Goal: Task Accomplishment & Management: Use online tool/utility

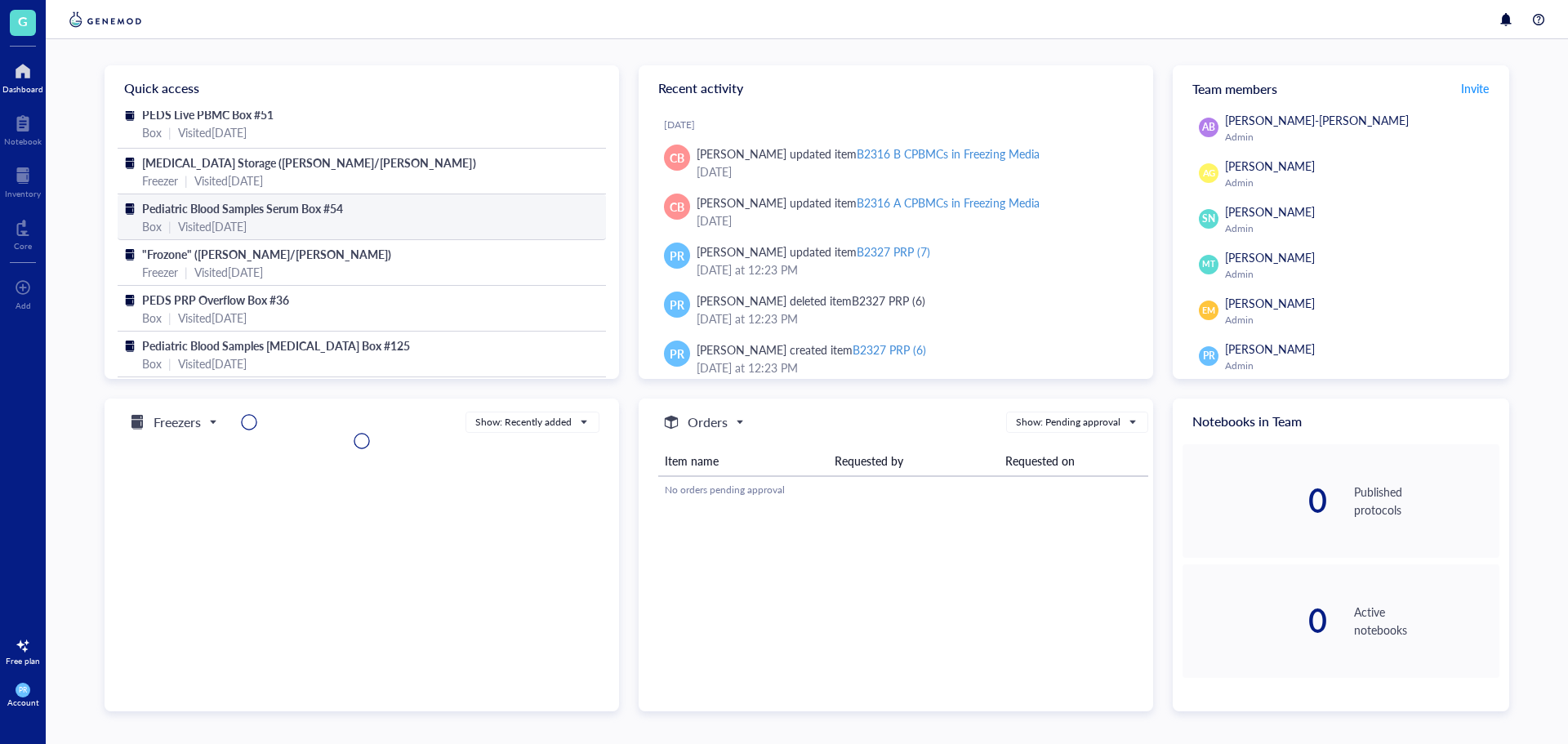
scroll to position [12, 0]
click at [16, 175] on div at bounding box center [23, 176] width 36 height 27
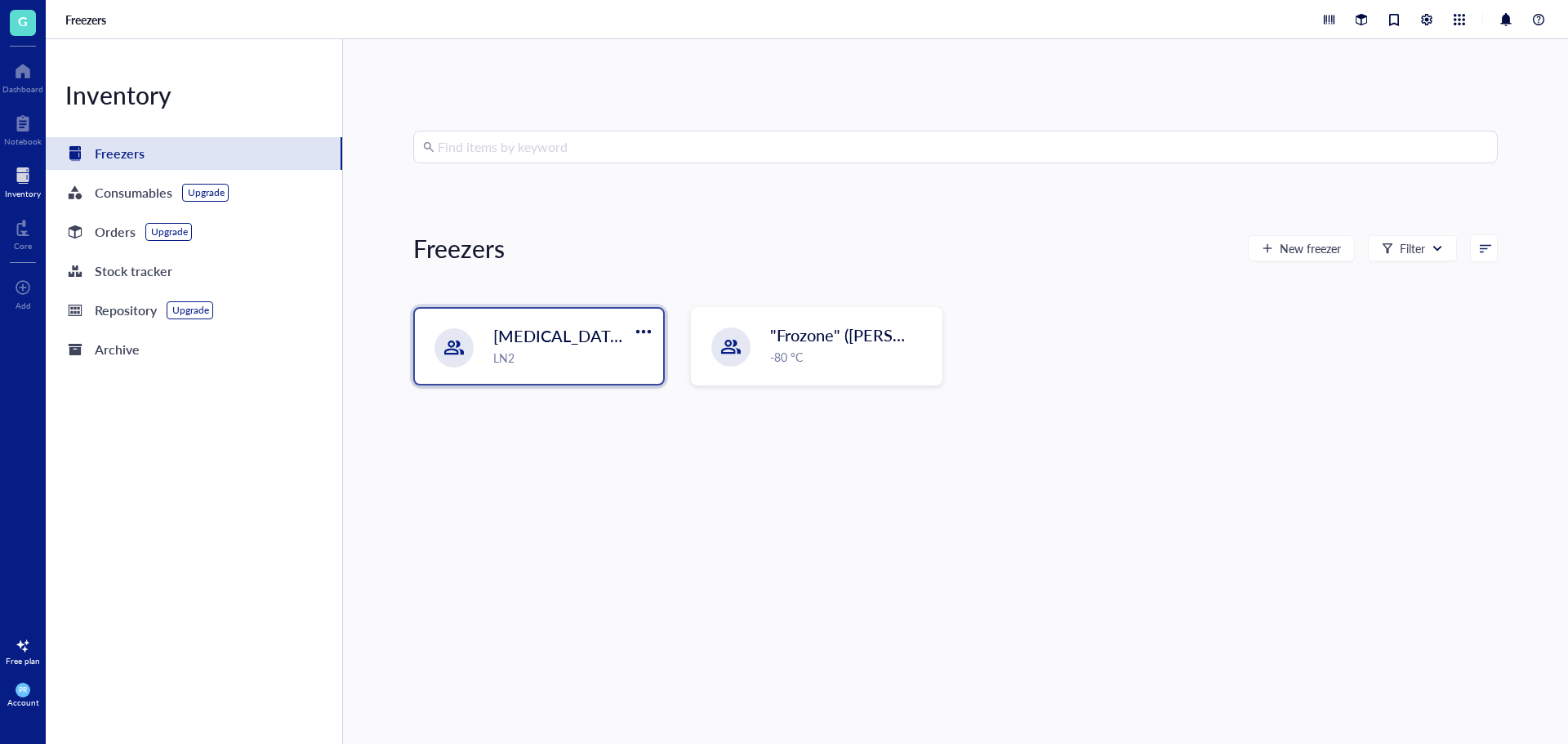
click at [593, 352] on div "LN2" at bounding box center [573, 357] width 160 height 18
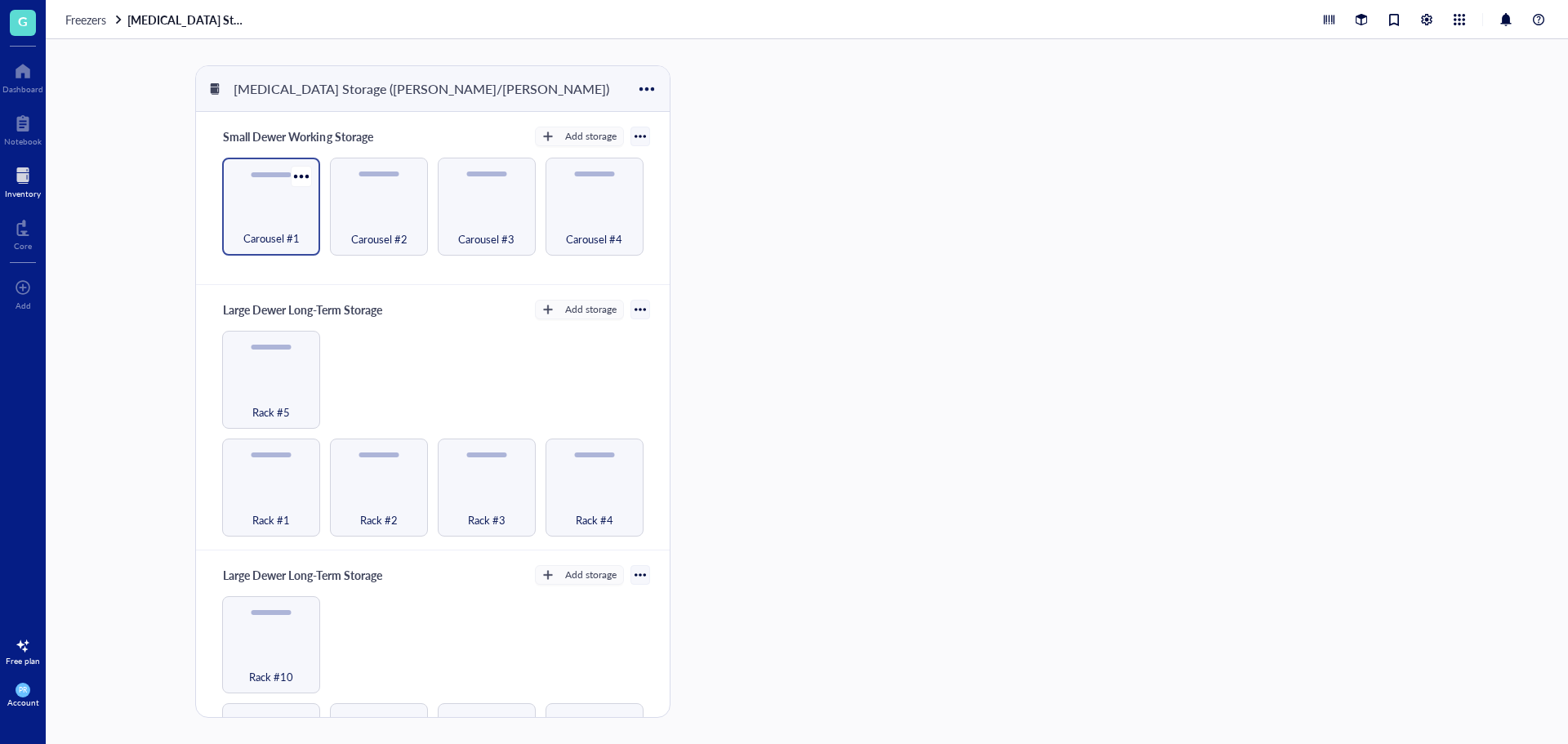
click at [284, 227] on div "Carousel #1" at bounding box center [271, 230] width 81 height 36
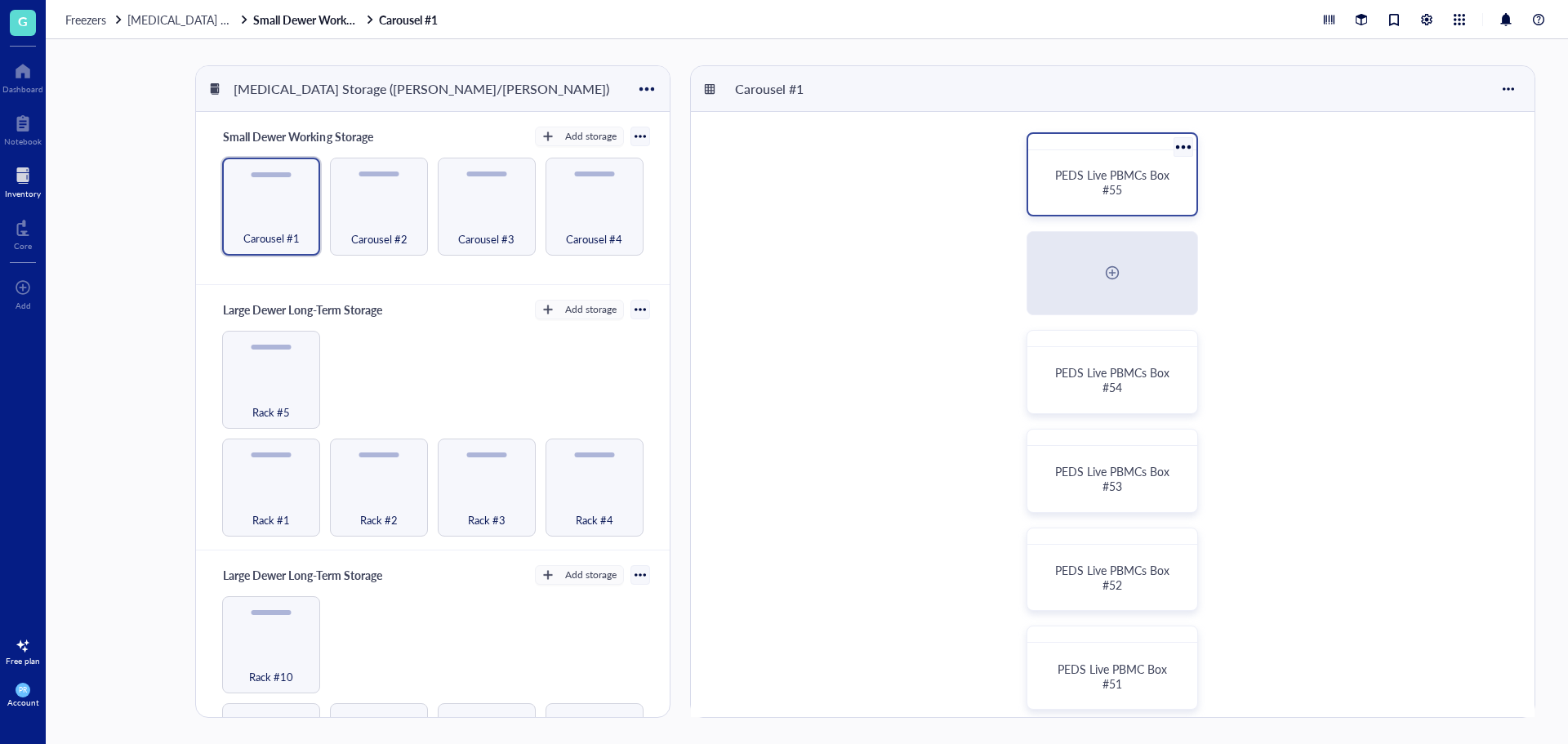
click at [1111, 171] on span "PEDS Live PBMCs Box #55" at bounding box center [1114, 183] width 118 height 31
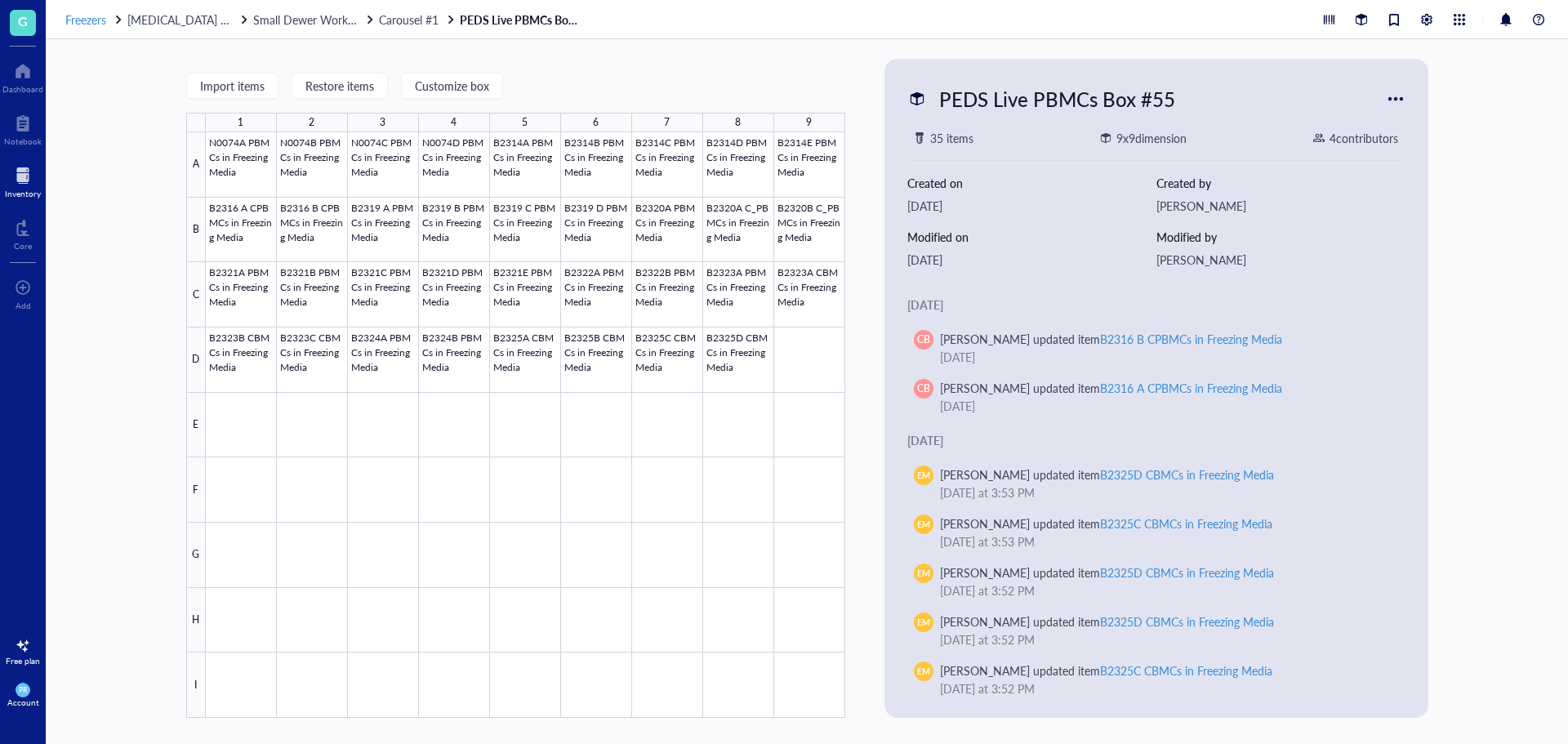
click at [85, 21] on span "Freezers" at bounding box center [86, 20] width 41 height 17
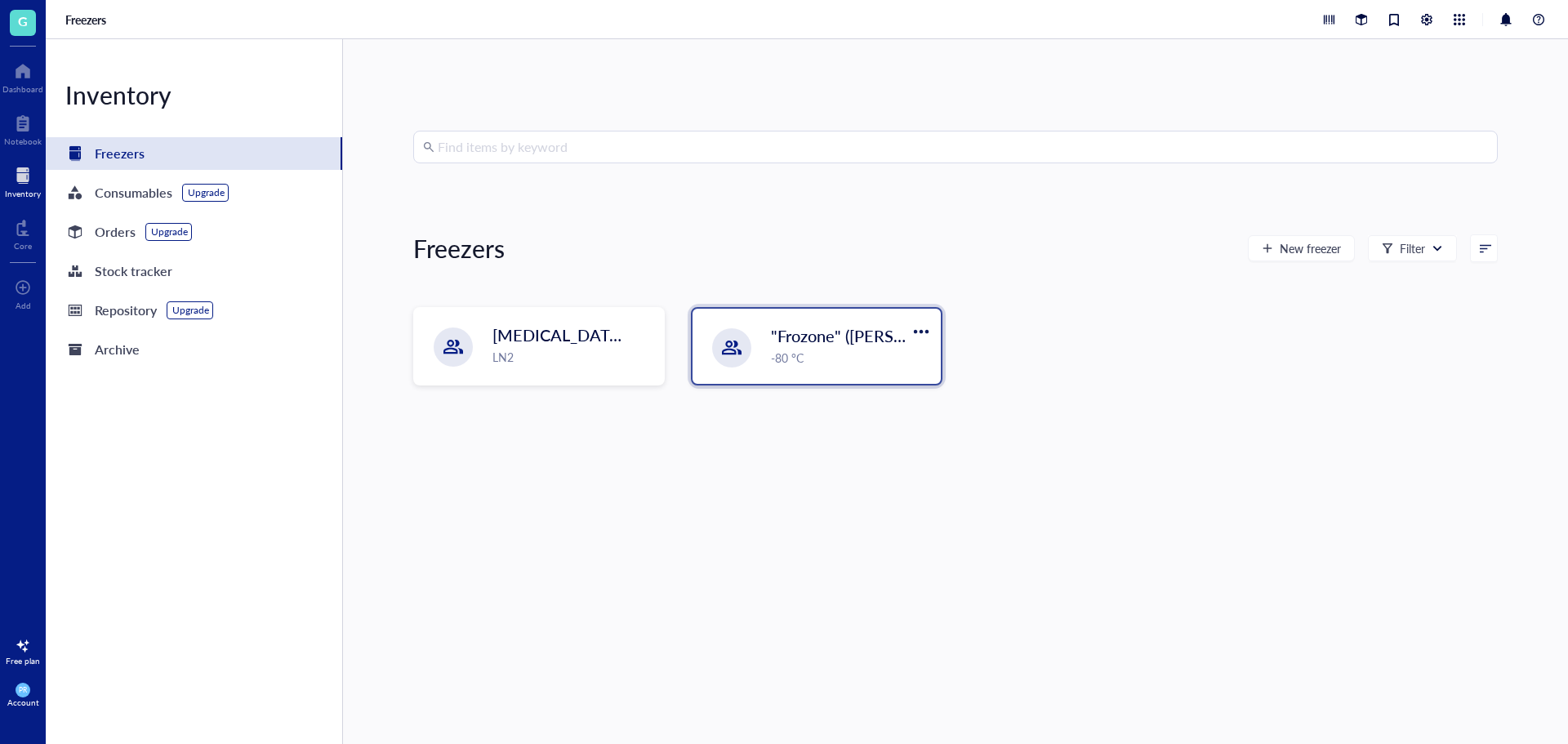
click at [739, 348] on div at bounding box center [732, 348] width 39 height 39
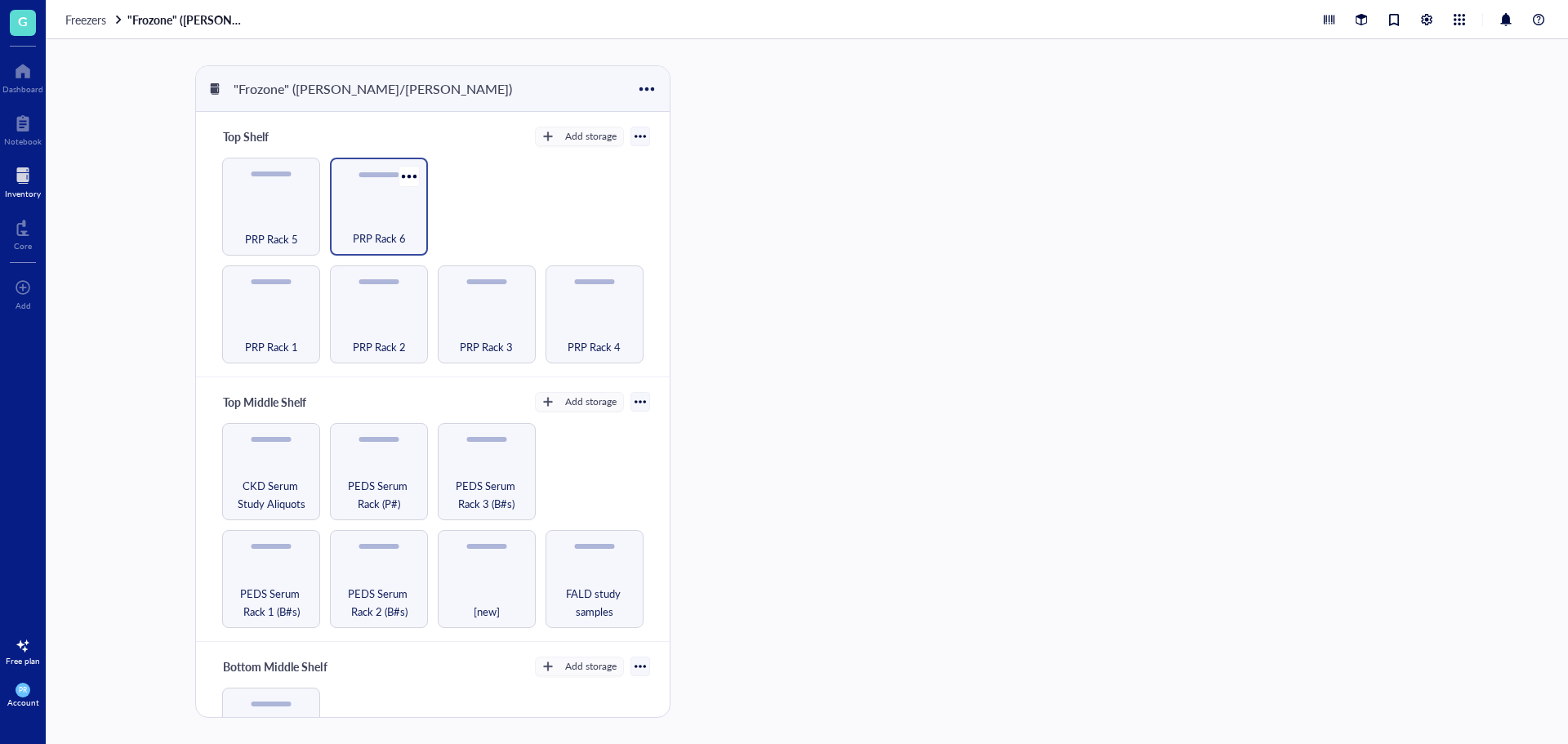
click at [353, 225] on div "PRP Rack 6" at bounding box center [379, 230] width 81 height 36
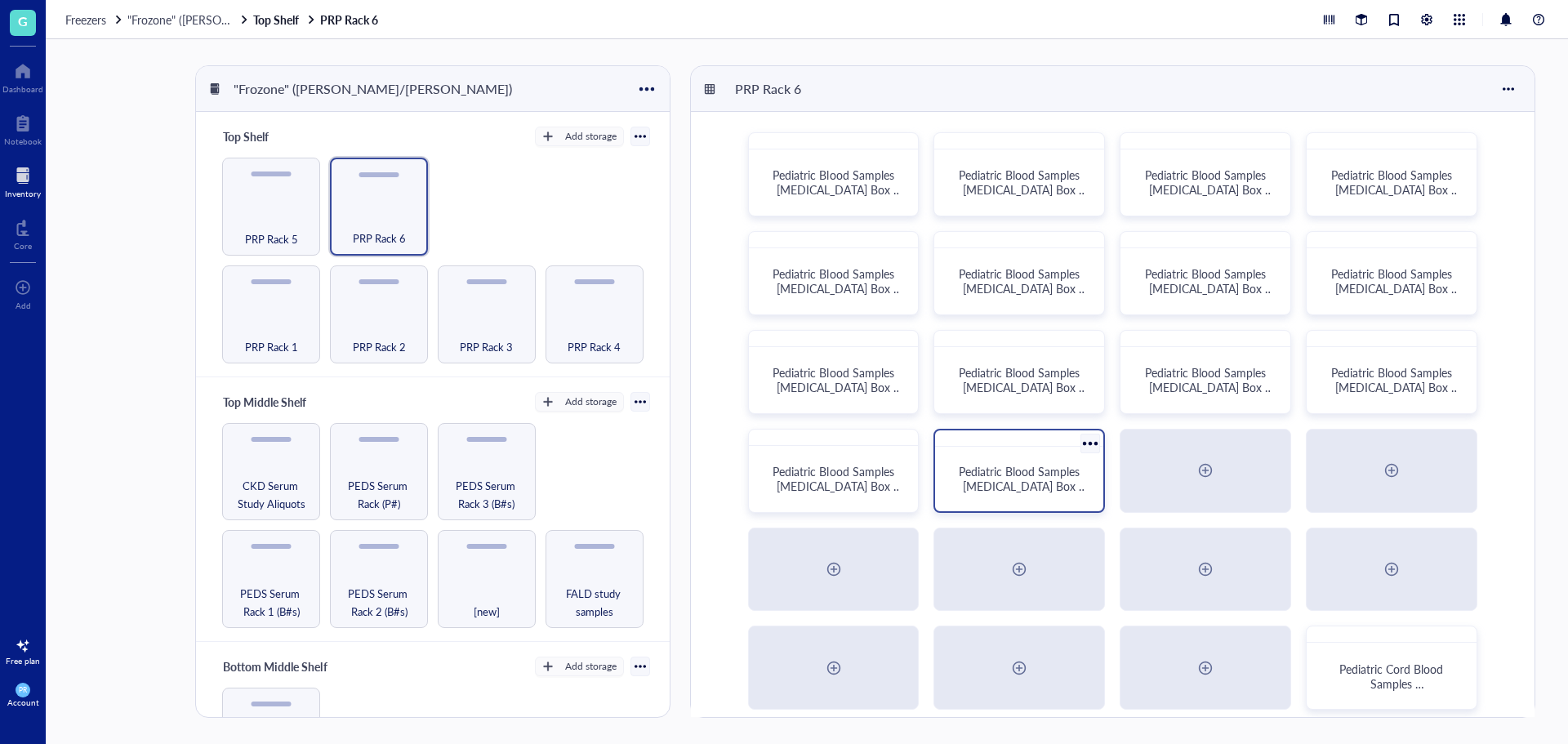
click at [1020, 503] on div "Pediatric Blood Samples [MEDICAL_DATA] Box #133" at bounding box center [1019, 479] width 155 height 51
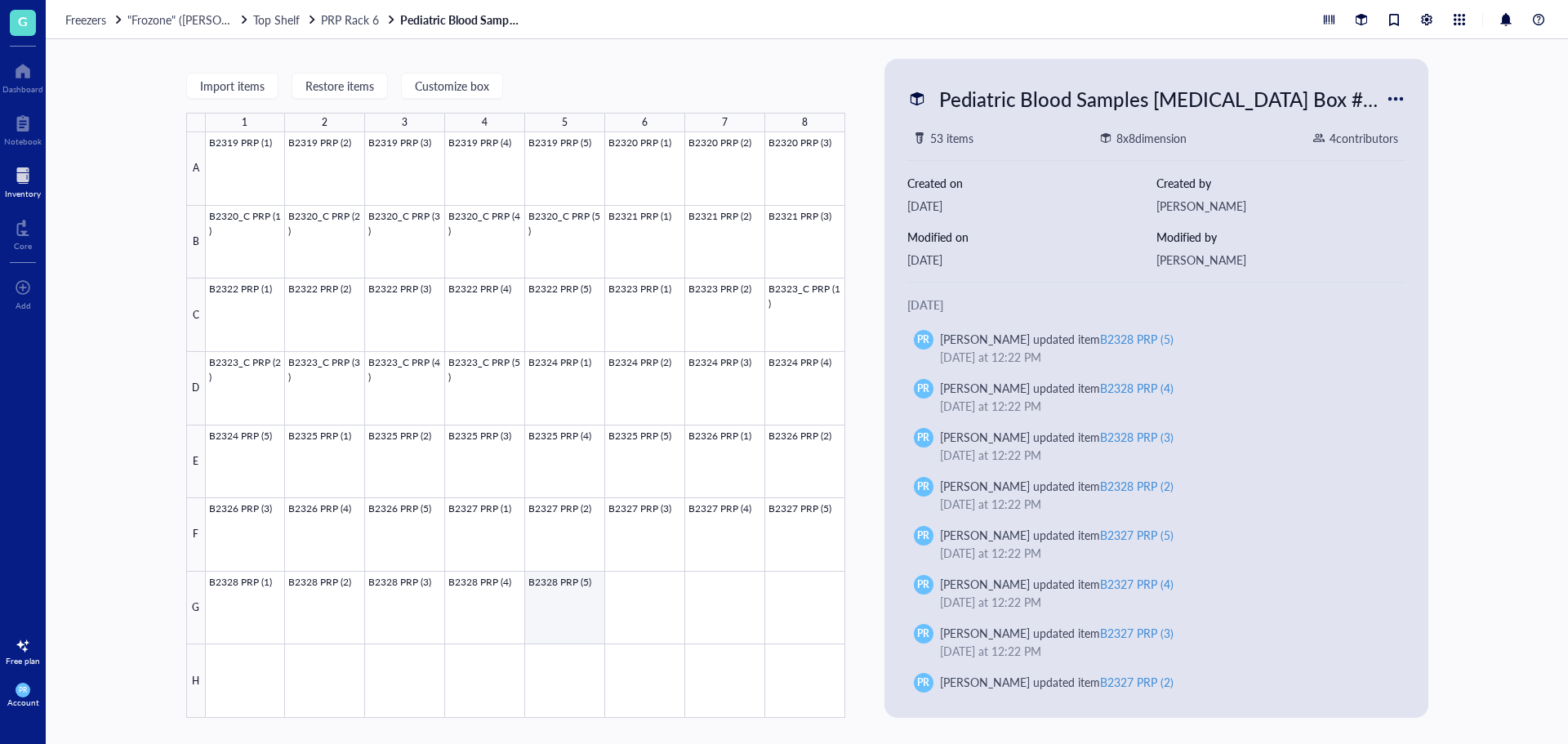
click at [567, 606] on div at bounding box center [526, 425] width 640 height 586
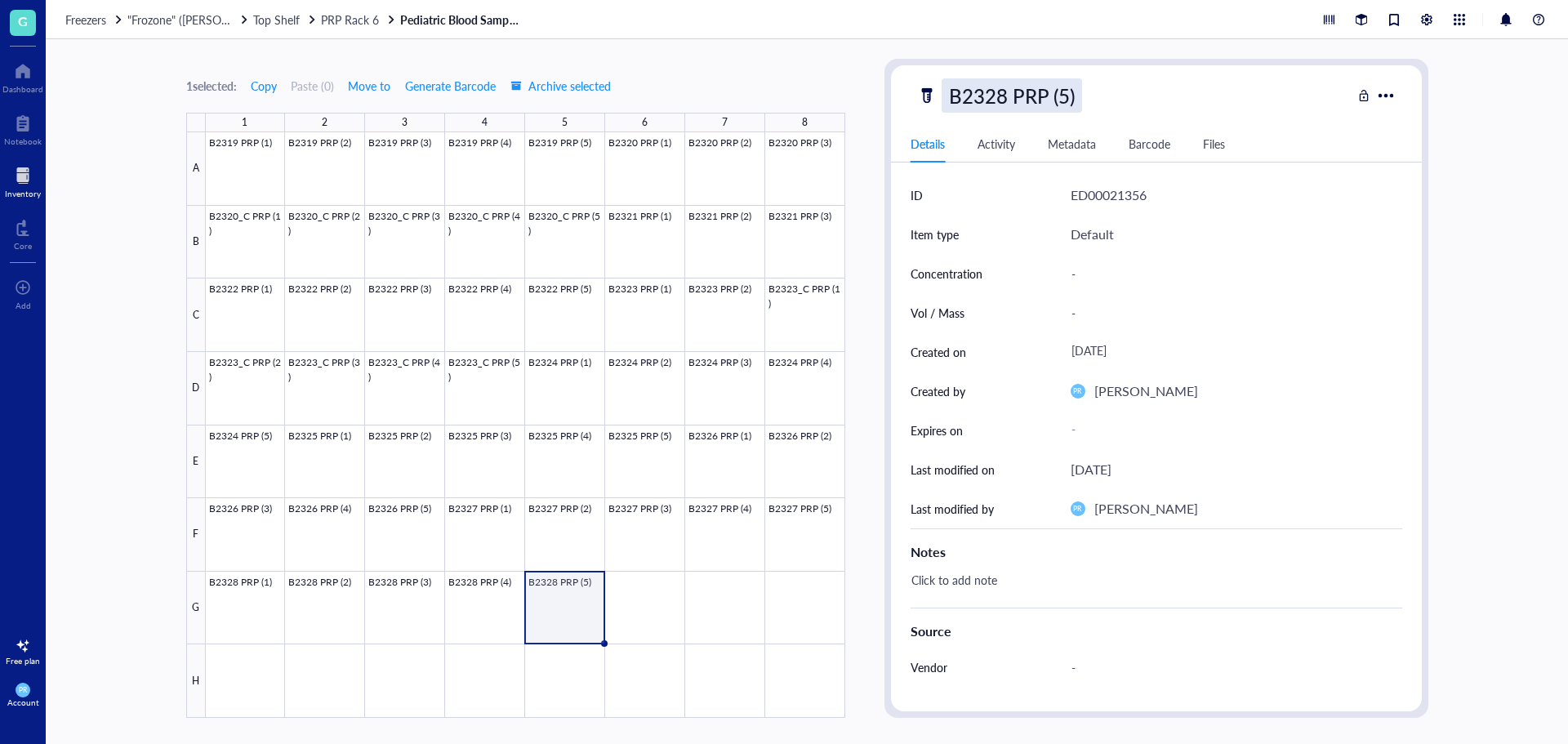
click at [1005, 94] on div "B2328 PRP (5)" at bounding box center [1012, 95] width 140 height 34
drag, startPoint x: 1092, startPoint y: 95, endPoint x: 710, endPoint y: 110, distance: 382.3
click at [710, 110] on div "1 selected: Copy Paste ( 0 ) Move to Generate Barcode Archive selected 1 2 3 4 …" at bounding box center [807, 392] width 1522 height 705
drag, startPoint x: 640, startPoint y: 597, endPoint x: 690, endPoint y: 528, distance: 85.2
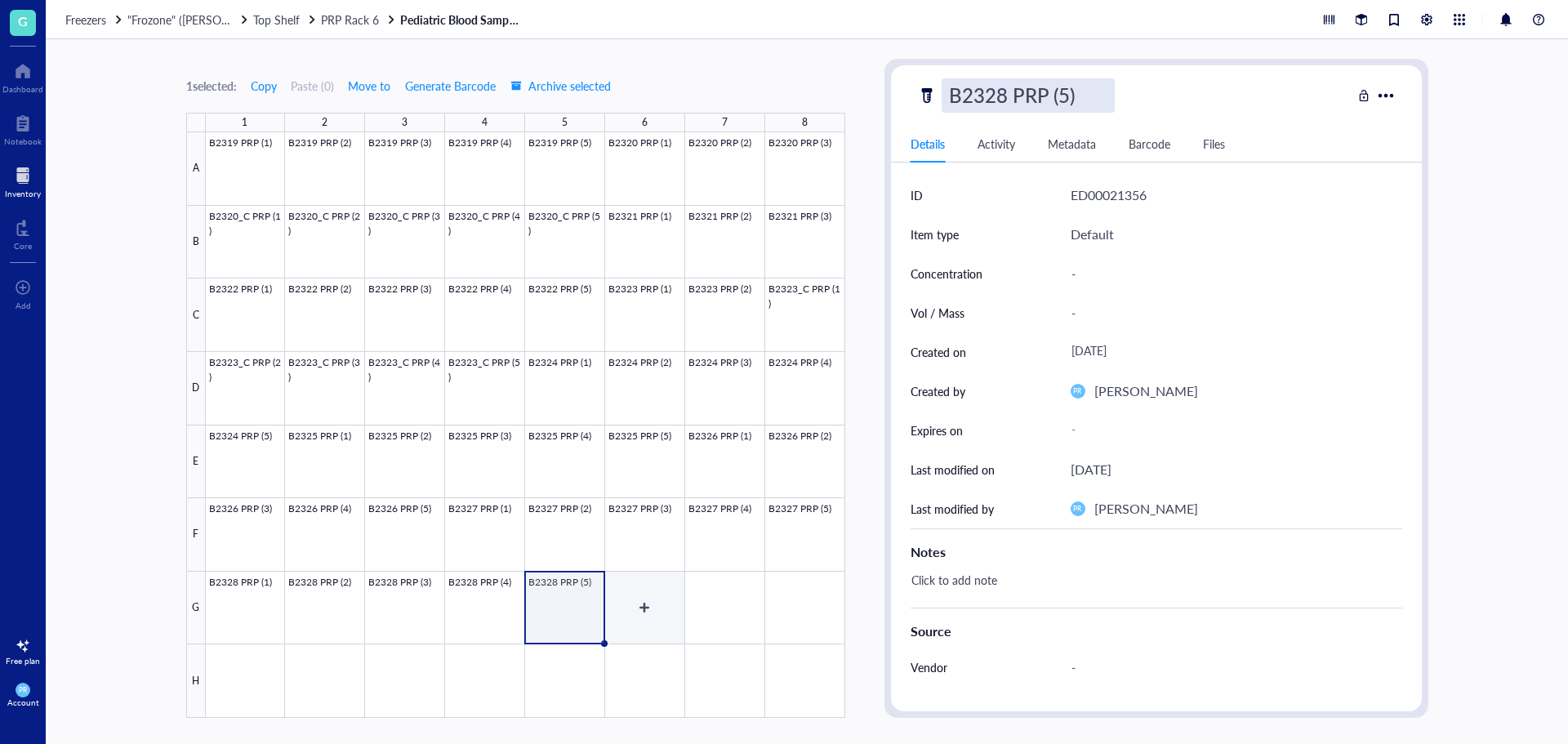
click at [640, 597] on div at bounding box center [526, 425] width 640 height 586
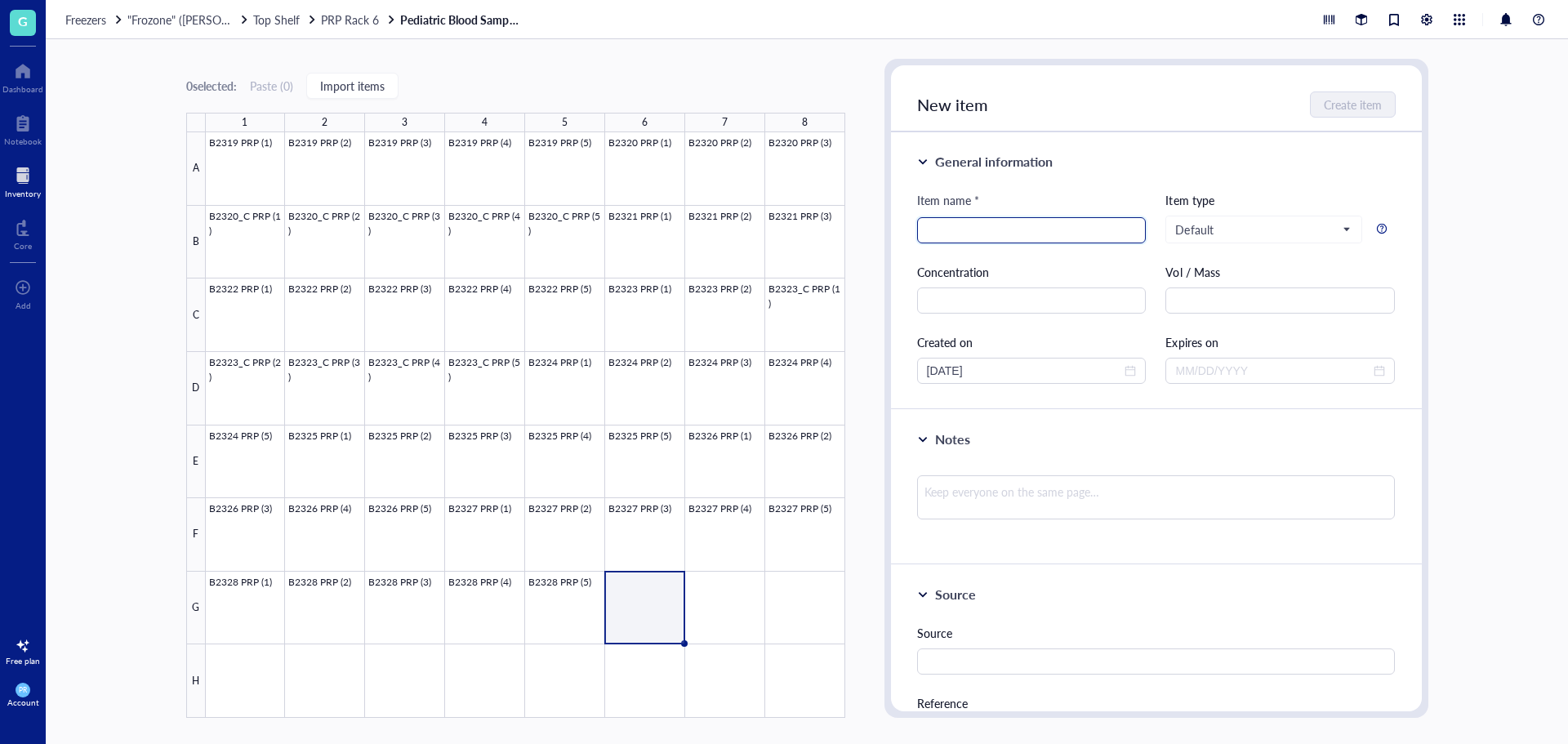
click at [981, 230] on input "search" at bounding box center [1032, 230] width 210 height 25
paste input "B2328 PRP (5)"
click at [993, 232] on input "B2328 PRP (5)" at bounding box center [1032, 230] width 210 height 25
click at [957, 231] on input "B2328 PRP (1)" at bounding box center [1032, 230] width 210 height 25
drag, startPoint x: 1003, startPoint y: 232, endPoint x: 771, endPoint y: 216, distance: 232.6
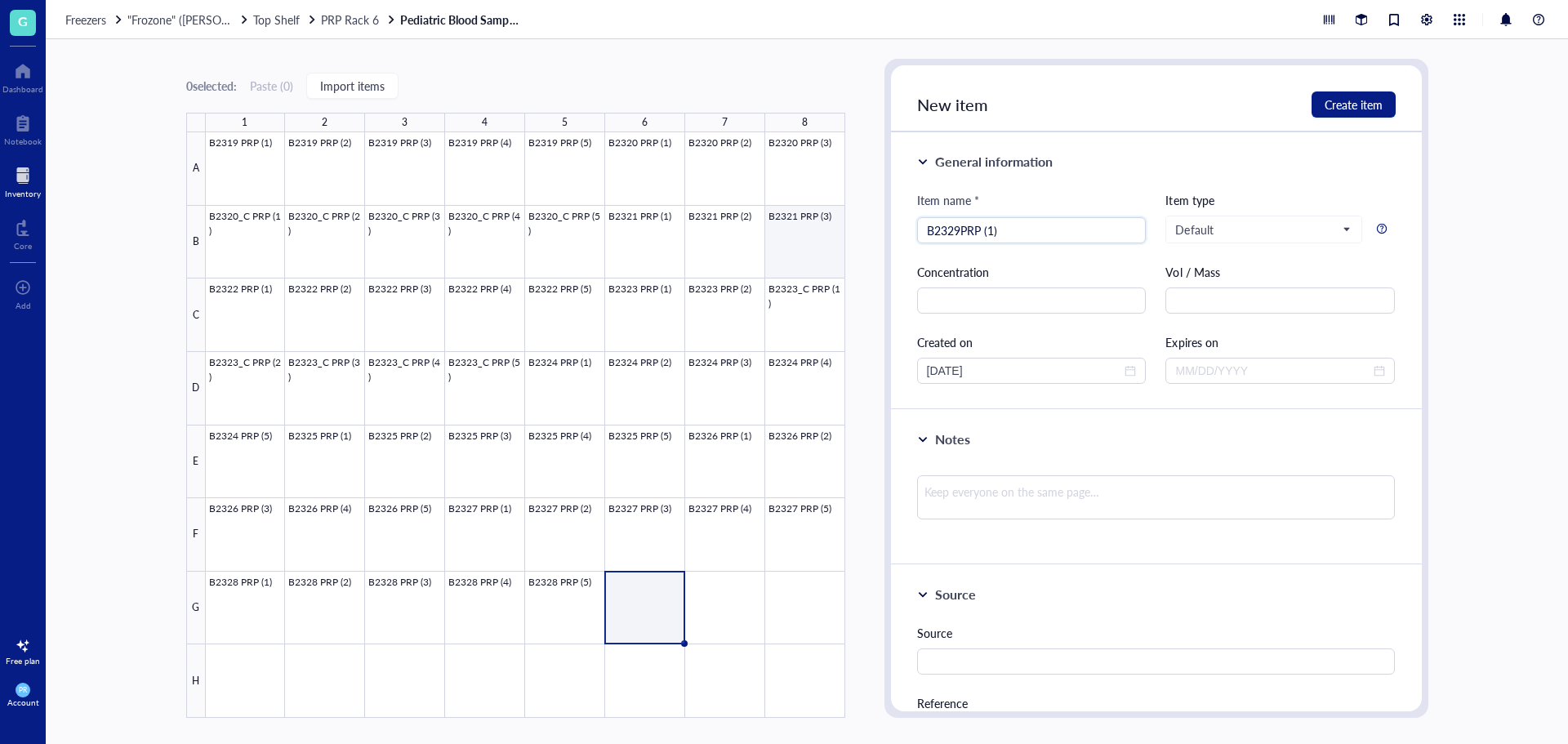
click at [771, 216] on div "0 selected: Paste ( 0 ) Import items 1 2 3 4 5 6 7 8 A B C D E F G H B2319 PRP …" at bounding box center [807, 392] width 1522 height 705
click at [955, 237] on input "B2329PRP (1)" at bounding box center [1032, 230] width 210 height 25
click at [958, 235] on input "B2329PRP (1)" at bounding box center [1032, 230] width 210 height 25
drag, startPoint x: 1016, startPoint y: 228, endPoint x: 659, endPoint y: 246, distance: 357.5
click at [659, 246] on div "0 selected: Paste ( 0 ) Import items 1 2 3 4 5 6 7 8 A B C D E F G H B2319 PRP …" at bounding box center [807, 392] width 1522 height 705
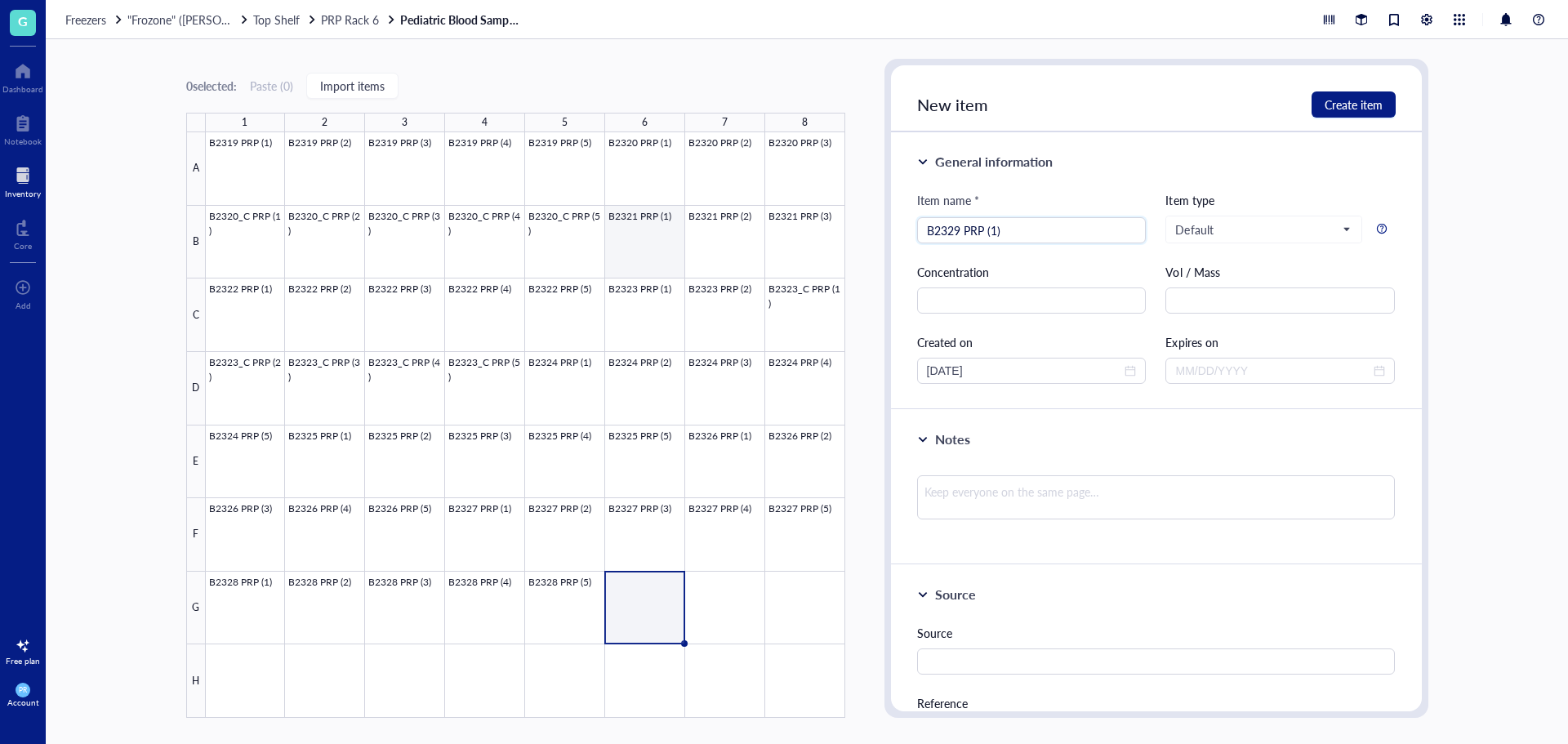
paste input "8 PRP (5"
click at [957, 229] on input "B2328 PRP (5)" at bounding box center [1032, 230] width 210 height 25
click at [992, 235] on input "B2329 PRP (5)" at bounding box center [1032, 230] width 210 height 25
drag, startPoint x: 1015, startPoint y: 227, endPoint x: 793, endPoint y: 240, distance: 222.4
click at [793, 239] on div "0 selected: Paste ( 0 ) Import items 1 2 3 4 5 6 7 8 A B C D E F G H B2319 PRP …" at bounding box center [807, 392] width 1522 height 705
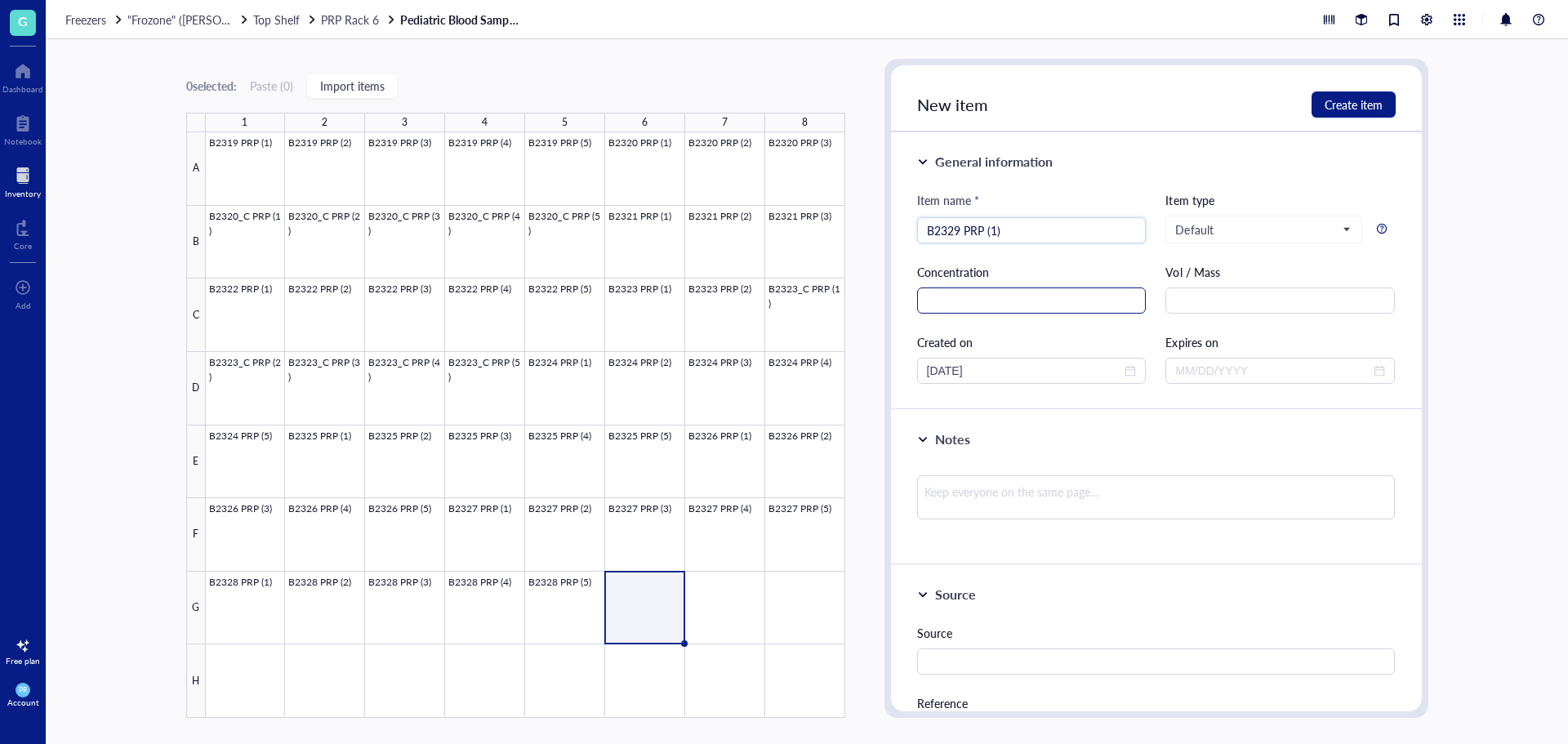
type input "B2329 PRP (1)"
click at [1023, 300] on input "text" at bounding box center [1032, 300] width 230 height 27
paste input "B2329 PRP (1)"
type input "B2329 PRP (1)"
drag, startPoint x: 951, startPoint y: 303, endPoint x: 598, endPoint y: 302, distance: 353.0
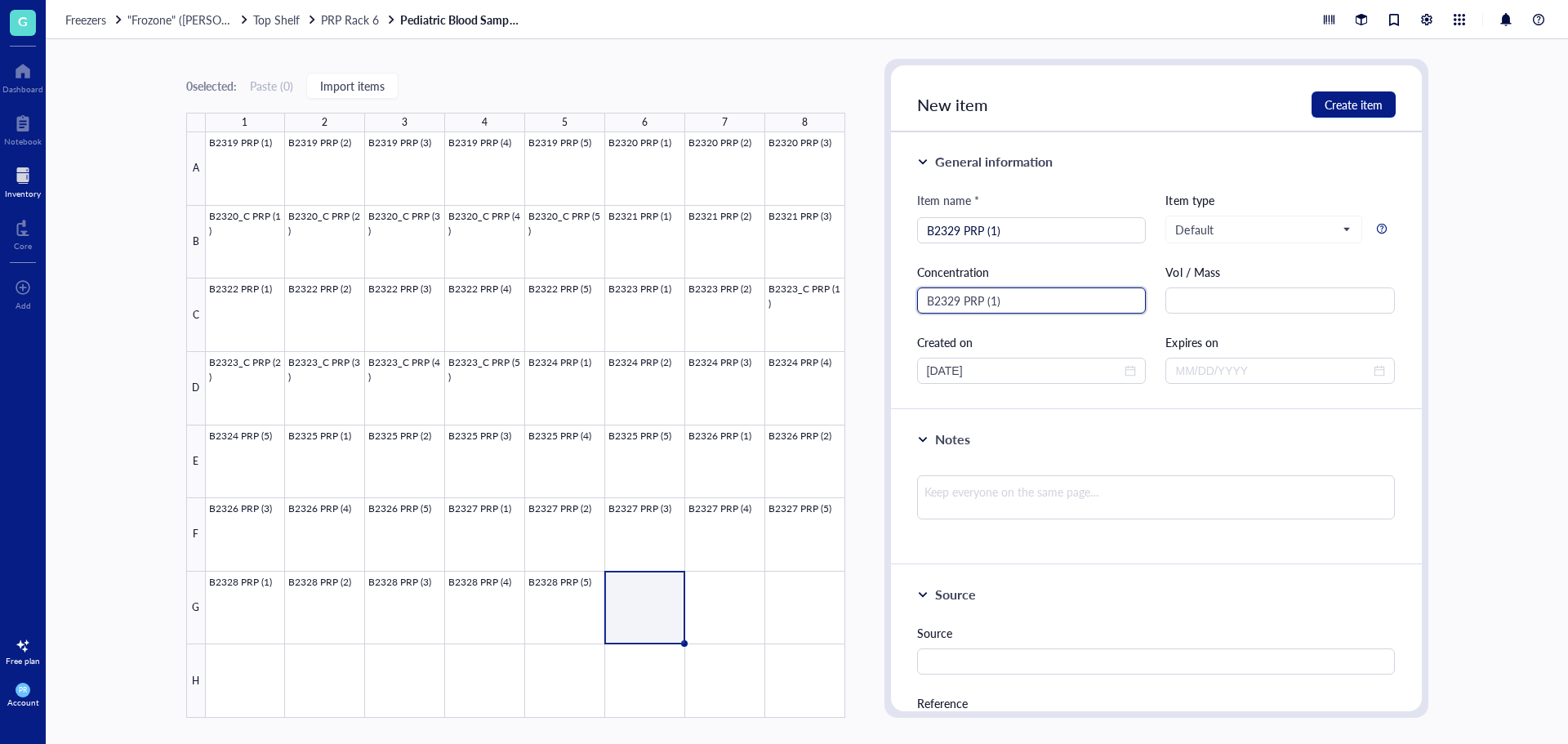
click at [598, 302] on div "0 selected: Paste ( 0 ) Import items 1 2 3 4 5 6 7 8 A B C D E F G H B2319 PRP …" at bounding box center [807, 392] width 1522 height 705
click at [1383, 110] on button "Create item" at bounding box center [1354, 104] width 84 height 27
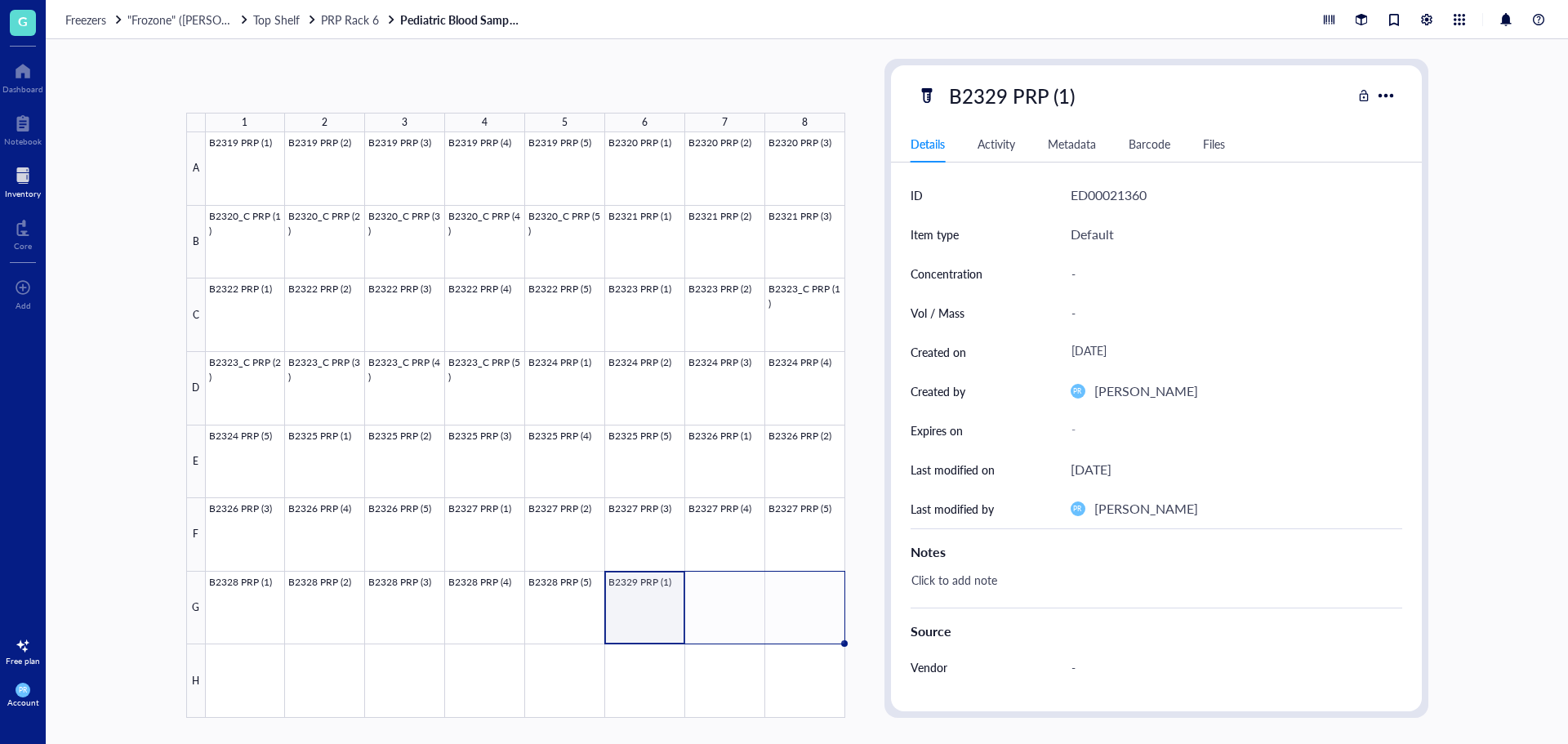
drag, startPoint x: 682, startPoint y: 645, endPoint x: 811, endPoint y: 630, distance: 129.9
click at [0, 0] on div "B2319 PRP (1) B2319 PRP (2) B2319 PRP (3) B2319 PRP (4) B2319 PRP (5) B2320 PRP…" at bounding box center [0, 0] width 0 height 0
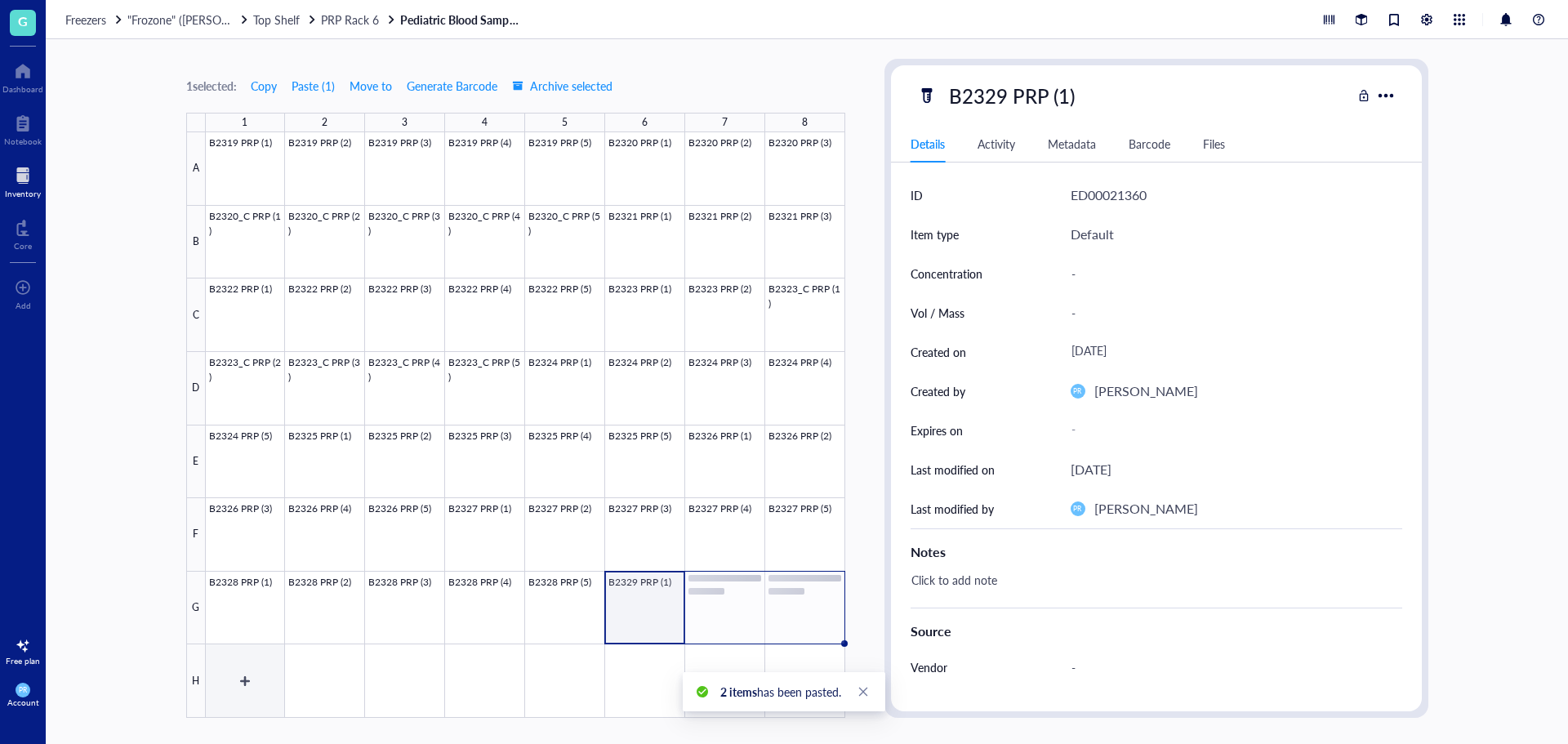
drag, startPoint x: 248, startPoint y: 686, endPoint x: 384, endPoint y: 578, distance: 173.7
click at [248, 685] on div at bounding box center [526, 425] width 640 height 586
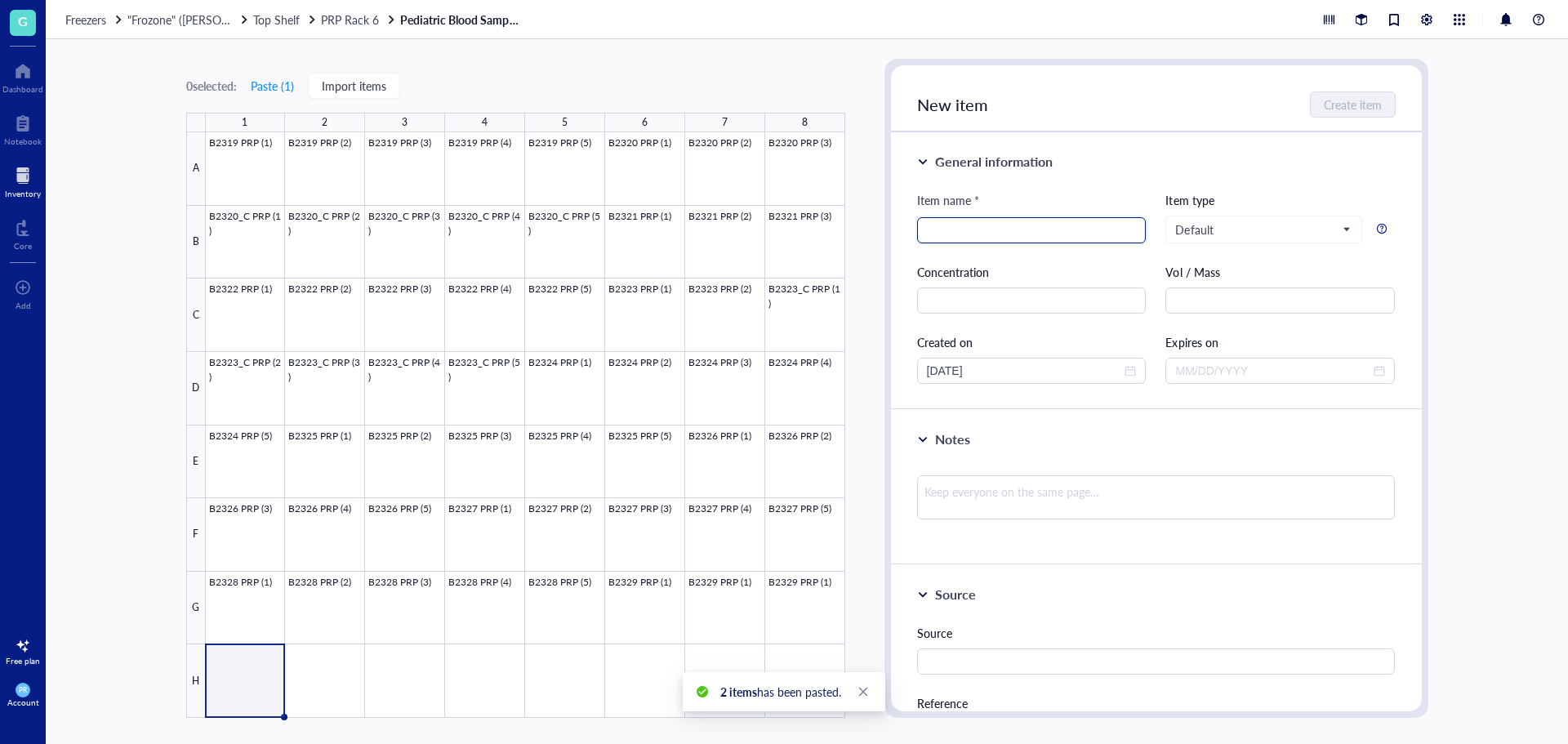
click at [955, 240] on input "search" at bounding box center [1032, 230] width 210 height 25
paste input "B2329 PRP (1)"
type input "B2329 PRP (4)"
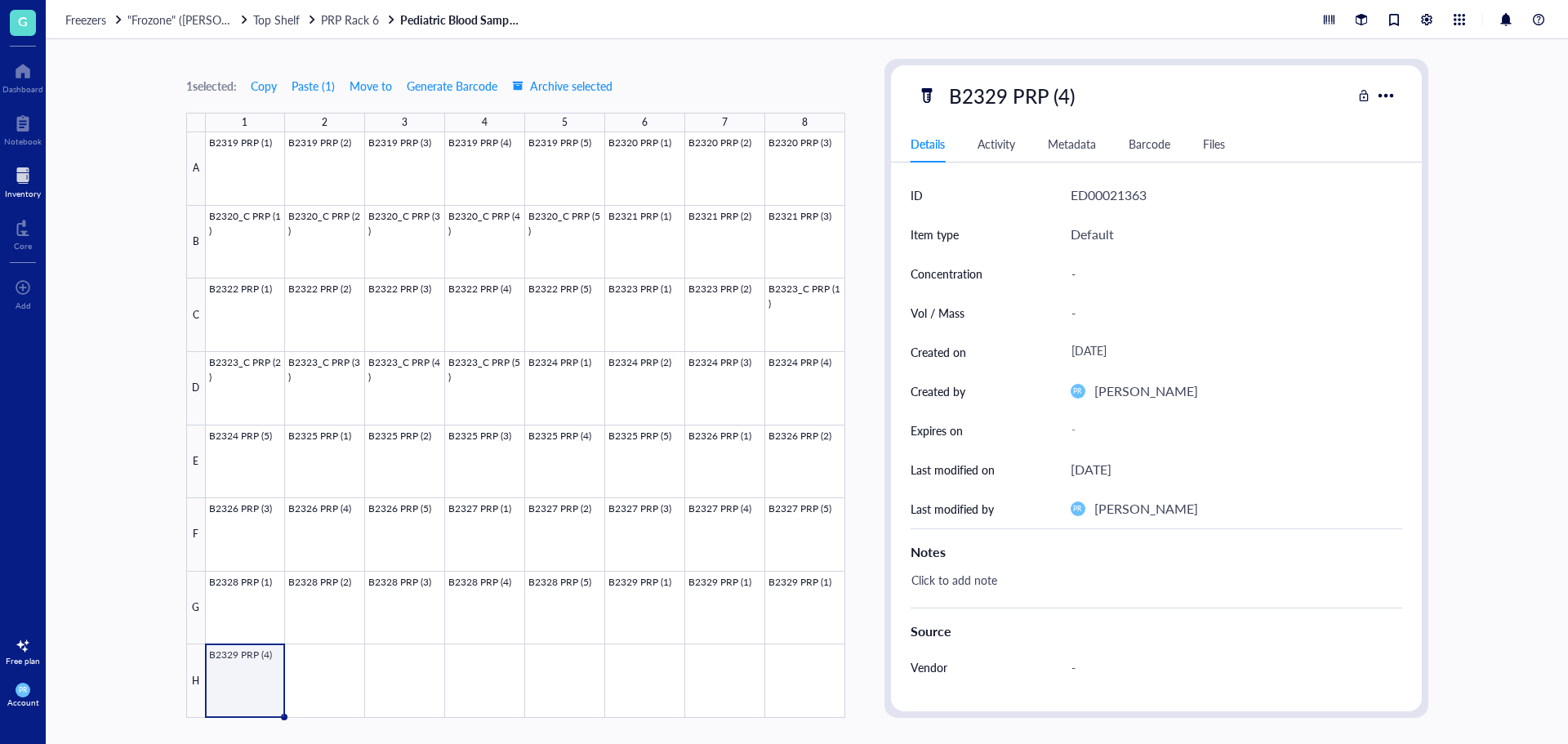
click at [294, 694] on div at bounding box center [526, 425] width 640 height 586
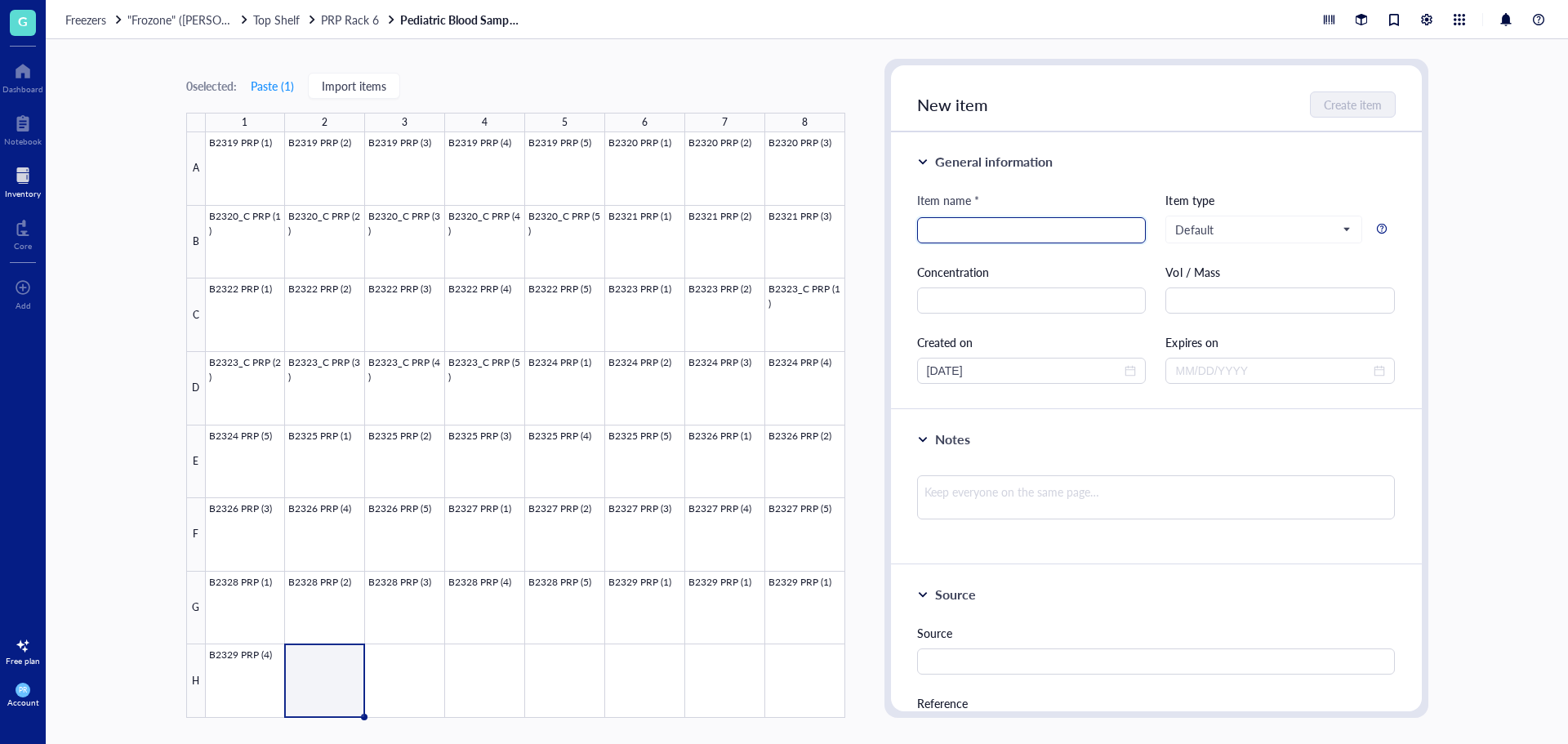
click at [1003, 227] on input "search" at bounding box center [1032, 230] width 210 height 25
paste input "B2329 PRP (1)"
type input "B2329 PRP (5)"
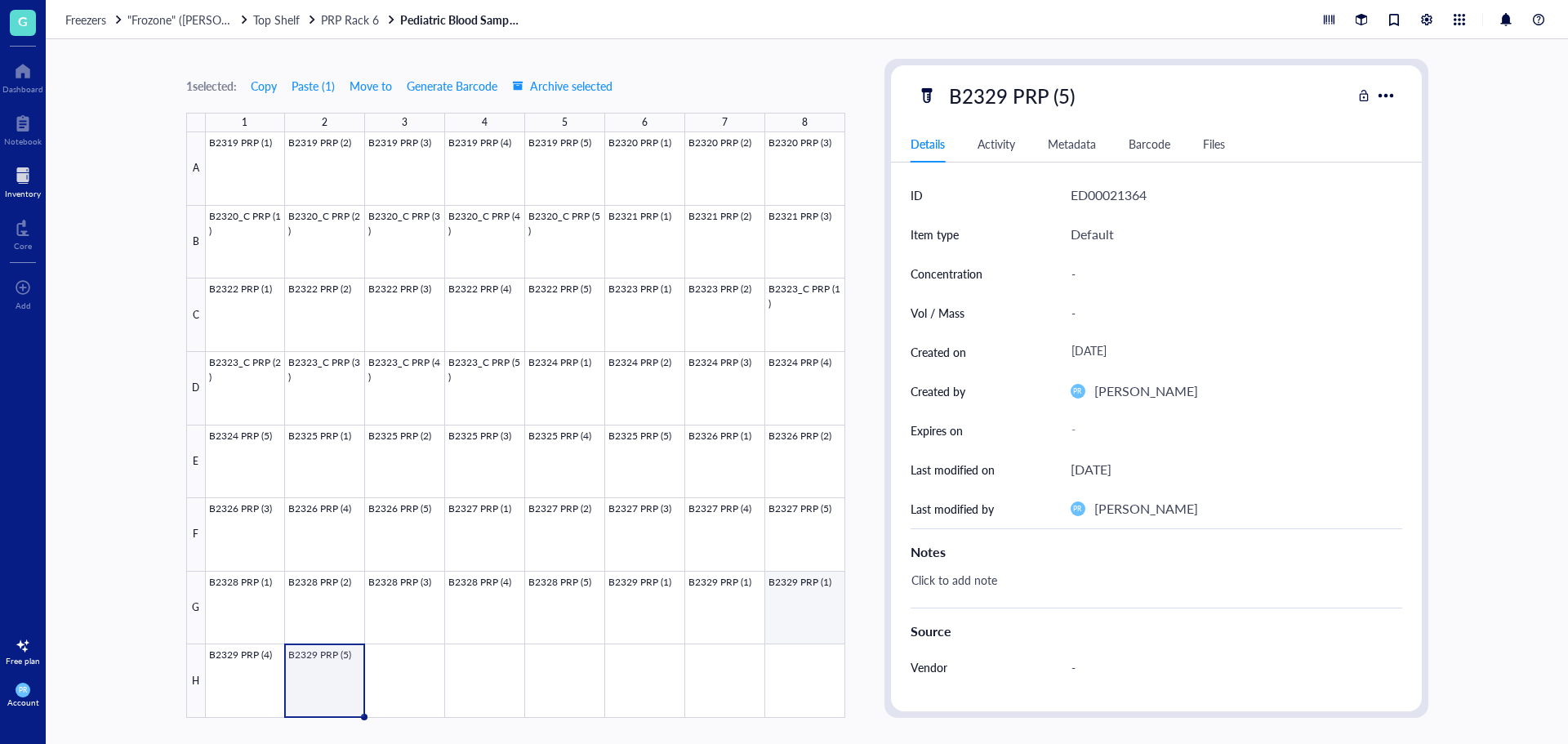
click at [810, 626] on div at bounding box center [526, 425] width 640 height 586
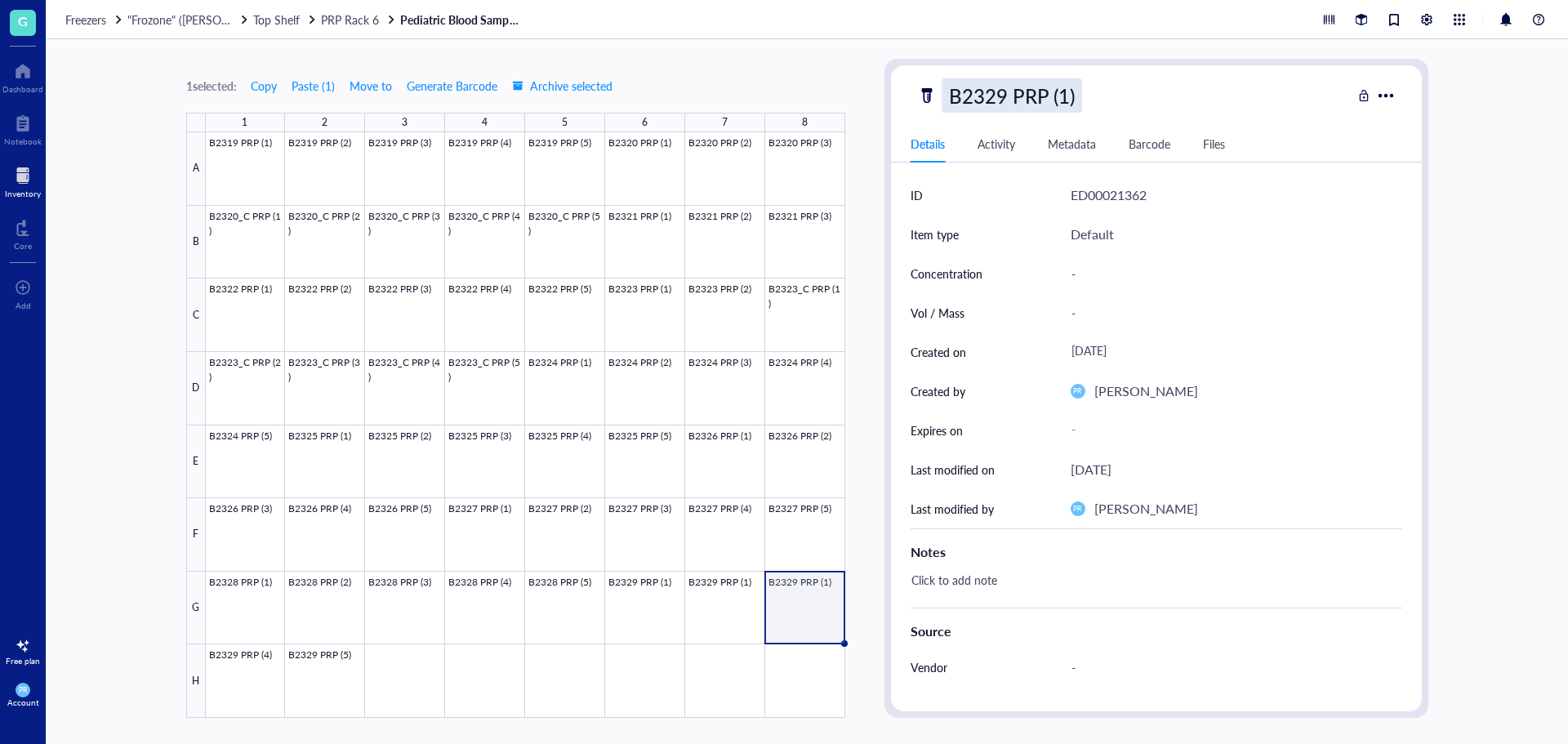
click at [1062, 96] on div "B2329 PRP (1)" at bounding box center [1012, 95] width 140 height 34
click at [1060, 96] on input "B2329 PRP (1)" at bounding box center [1028, 95] width 172 height 32
type input "B2329 PRP (3)"
click at [715, 602] on div at bounding box center [526, 425] width 640 height 586
click at [1061, 95] on div "B2329 PRP (1)" at bounding box center [1012, 95] width 140 height 34
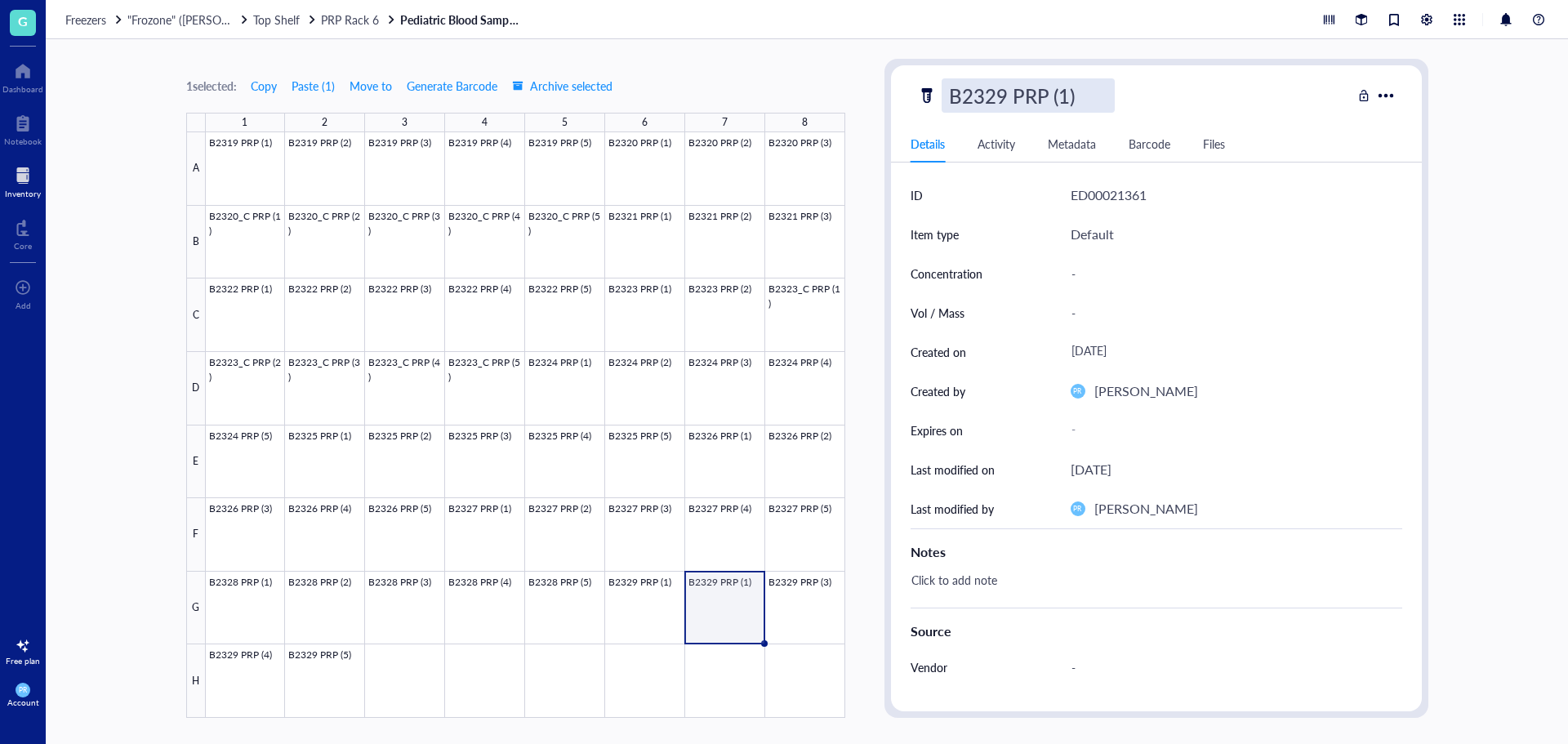
click at [1061, 93] on input "B2329 PRP (1)" at bounding box center [1028, 95] width 172 height 32
type input "B2329 PRP (2)"
drag, startPoint x: 368, startPoint y: 23, endPoint x: 368, endPoint y: 32, distance: 9.0
click at [368, 23] on span "PRP Rack 6" at bounding box center [349, 20] width 58 height 17
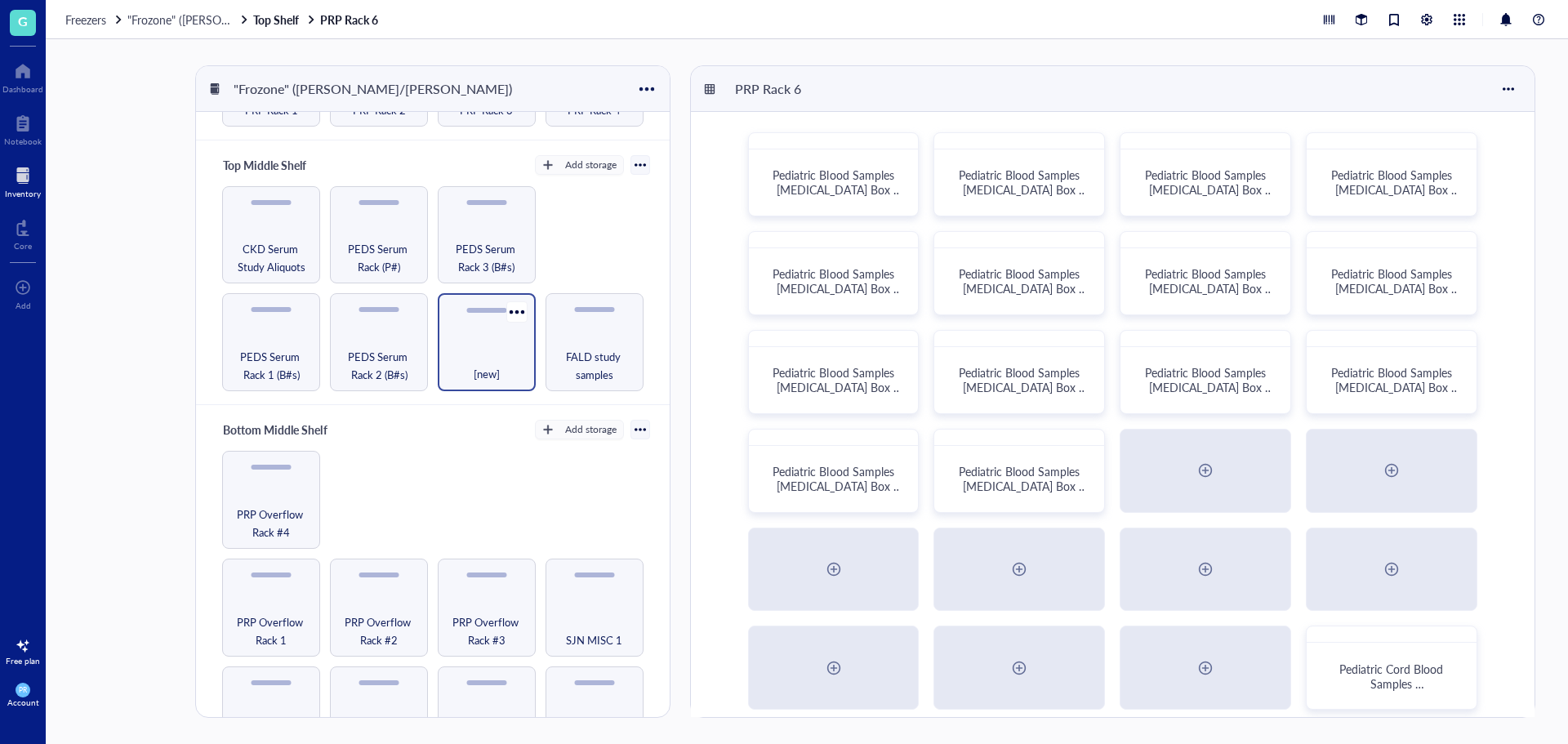
scroll to position [238, 0]
click at [233, 510] on span "PRP Overflow Rack #4" at bounding box center [271, 522] width 81 height 36
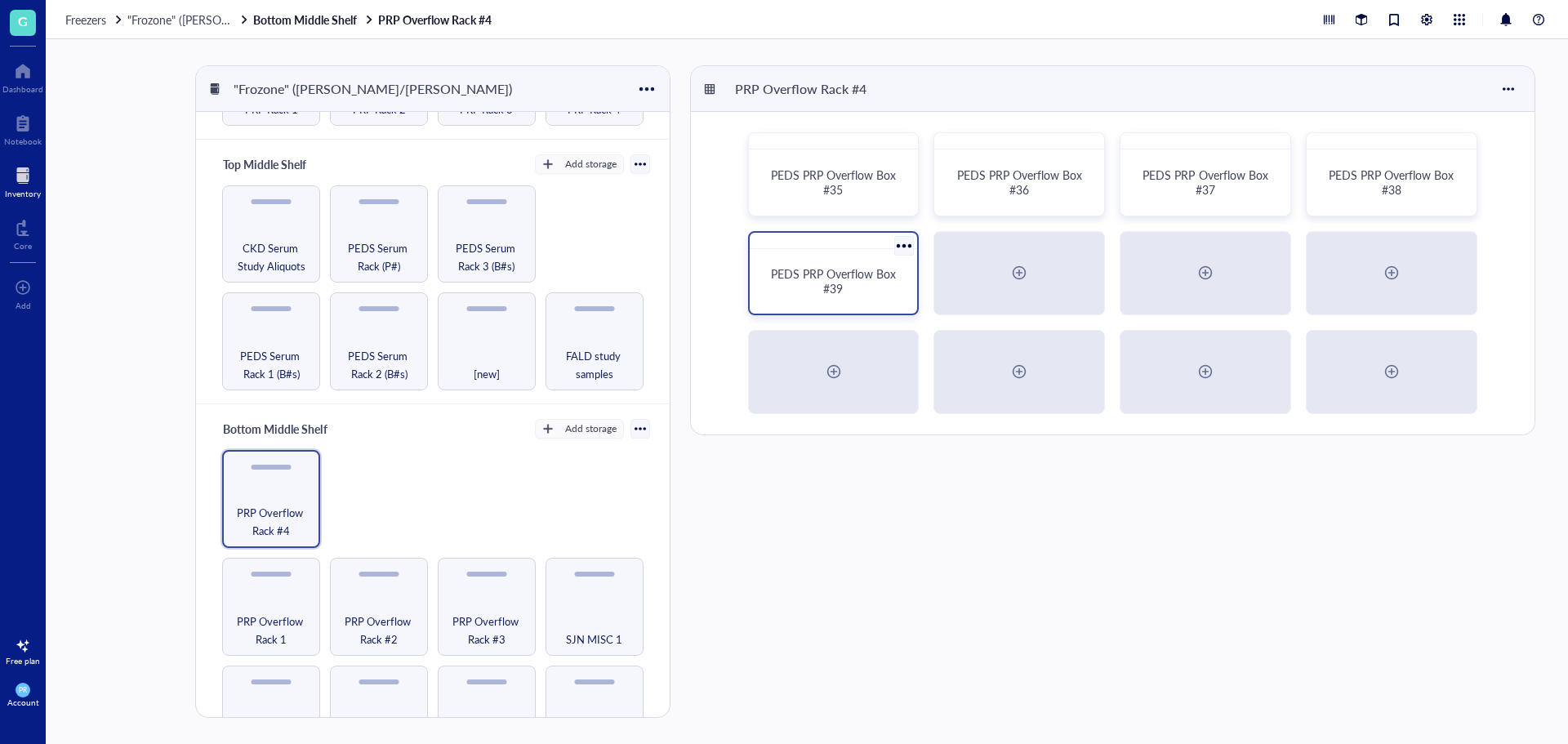
click at [855, 291] on div "PEDS PRP Overflow Box #39" at bounding box center [834, 281] width 130 height 29
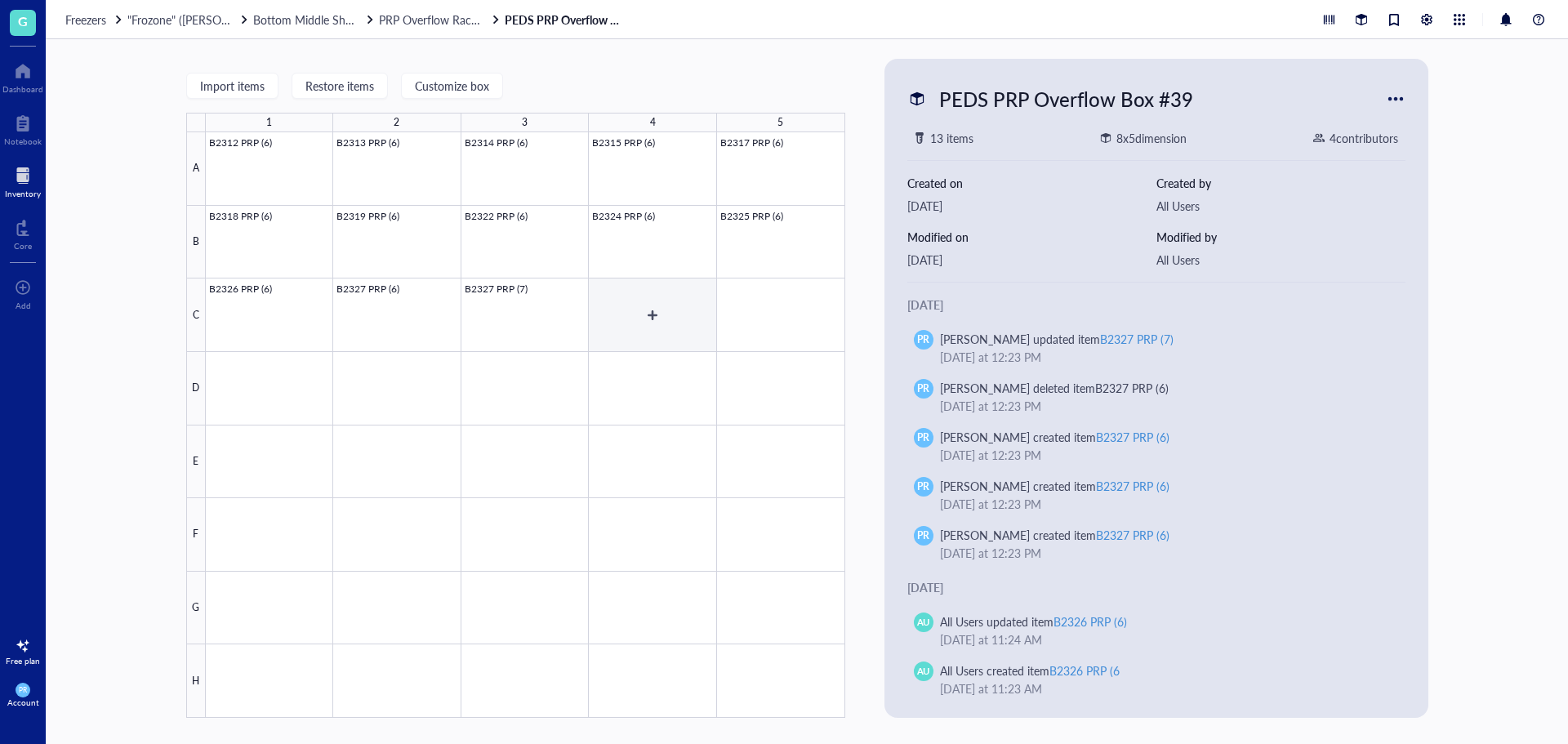
click at [619, 337] on div at bounding box center [526, 425] width 640 height 586
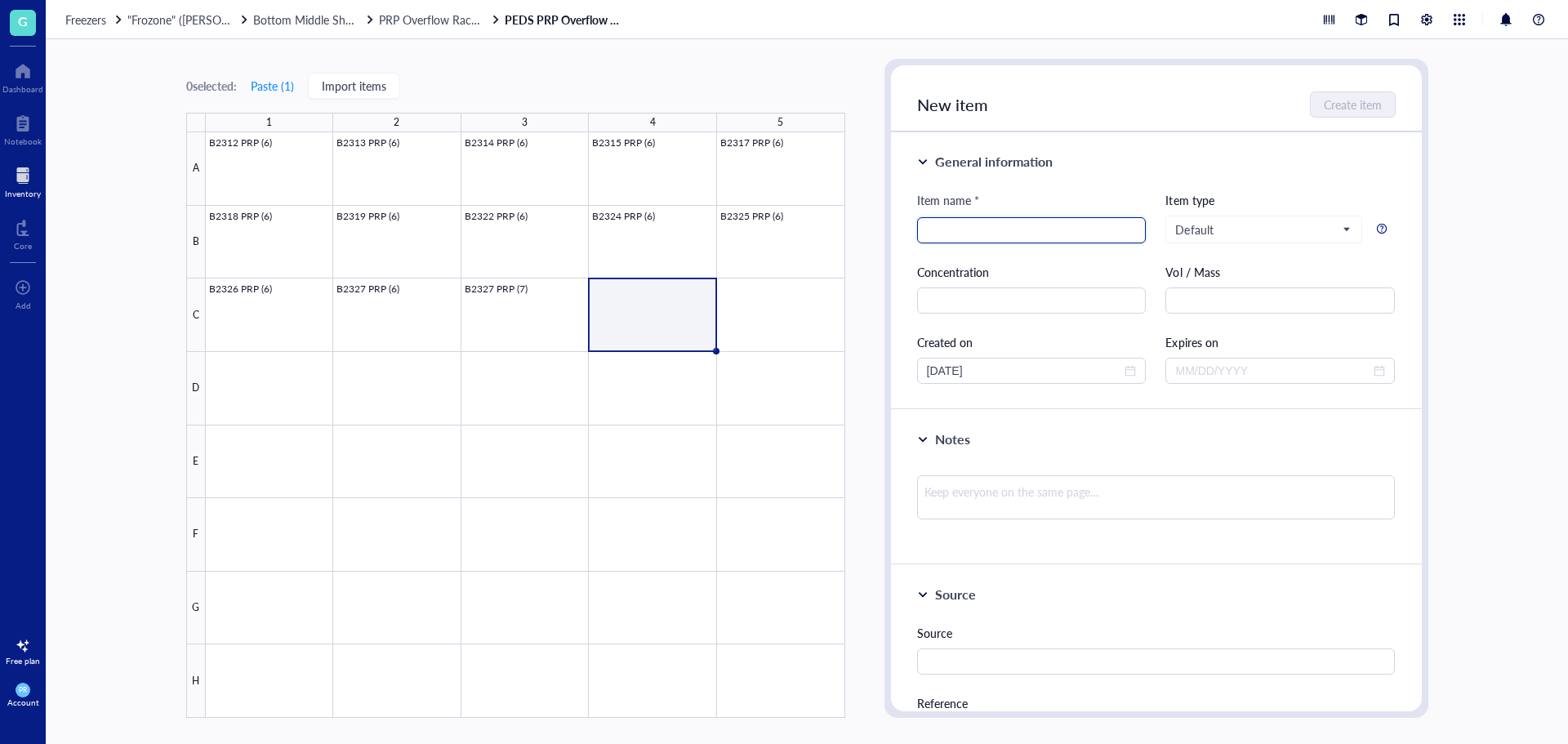
click at [981, 220] on input "search" at bounding box center [1032, 230] width 210 height 25
paste input "B2329 PRP (1)"
click at [993, 234] on input "B2329 PRP (1)" at bounding box center [1032, 230] width 210 height 25
type input "B2329 PRP (6)"
